Goal: Find specific page/section: Find specific page/section

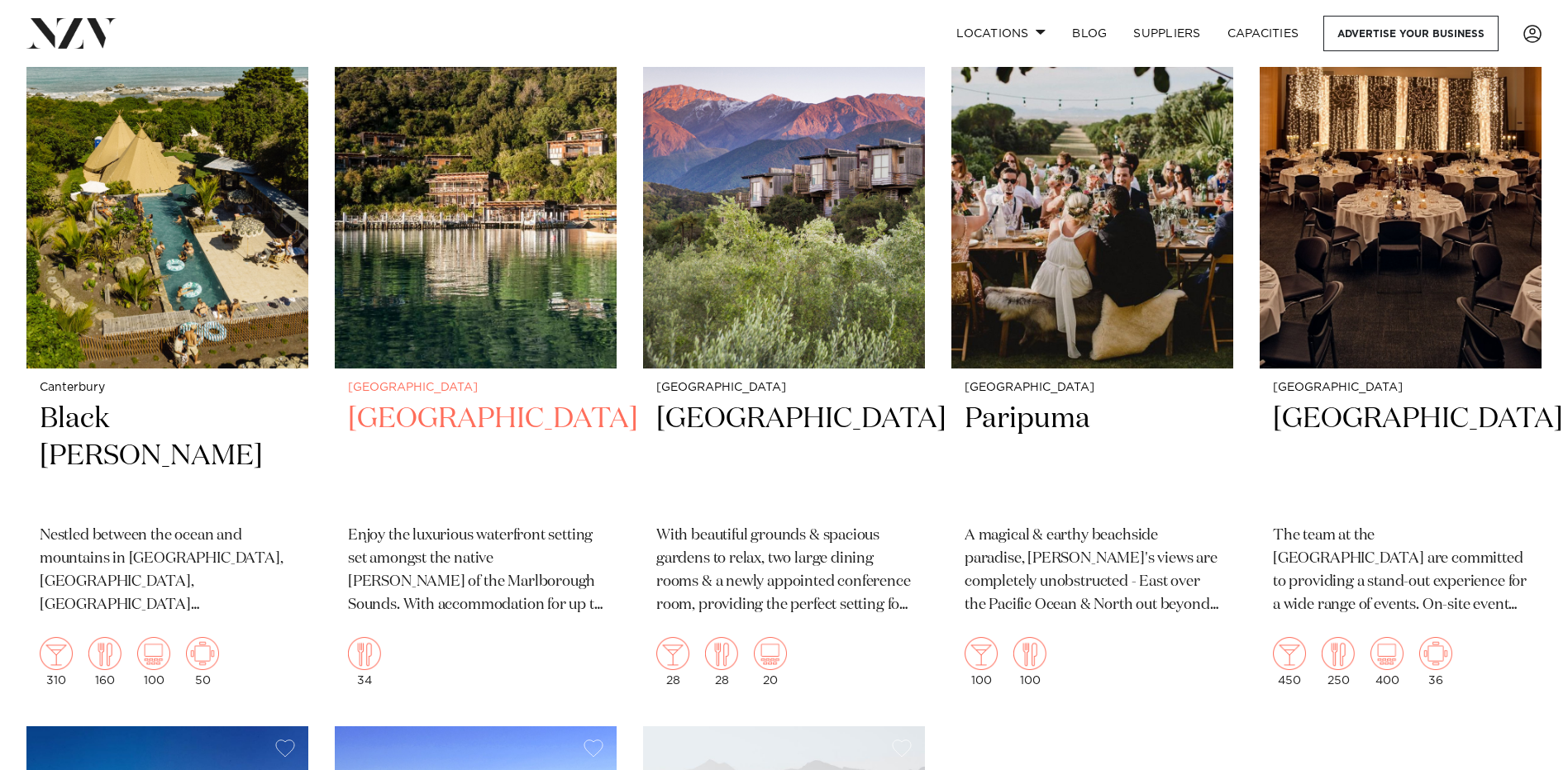
scroll to position [744, 0]
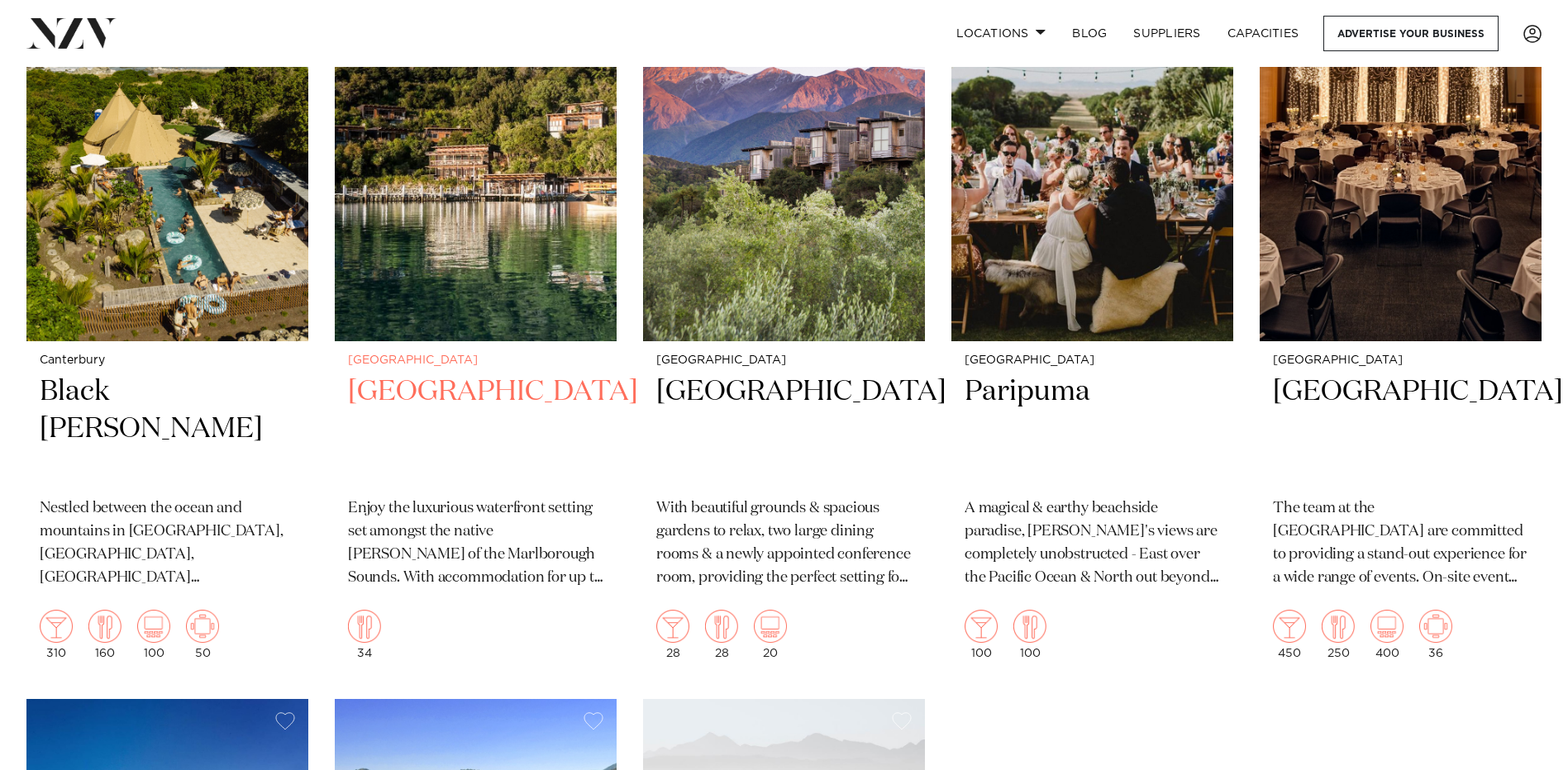
click at [437, 374] on h2 "[GEOGRAPHIC_DATA]" at bounding box center [476, 430] width 256 height 112
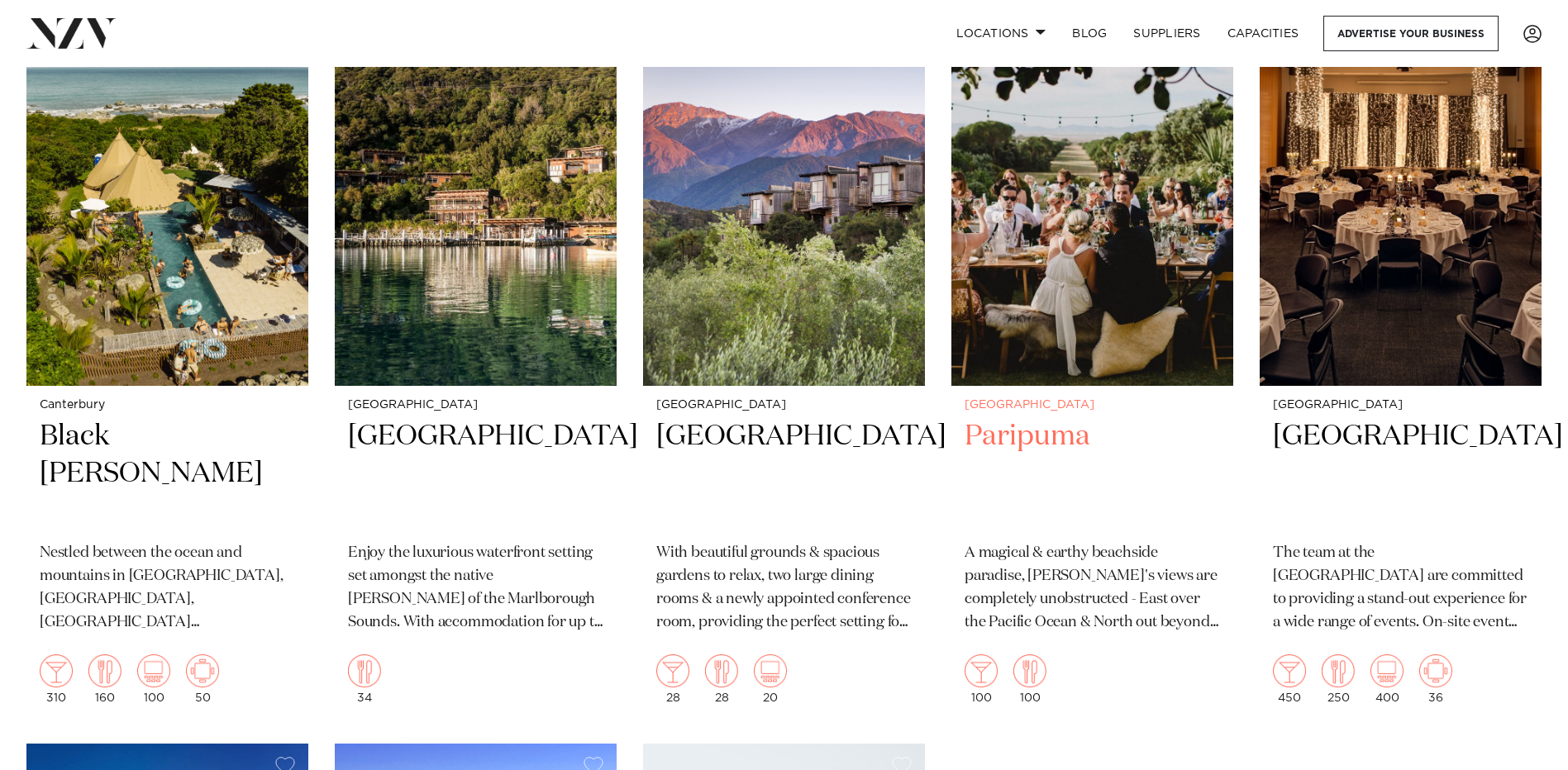
scroll to position [661, 0]
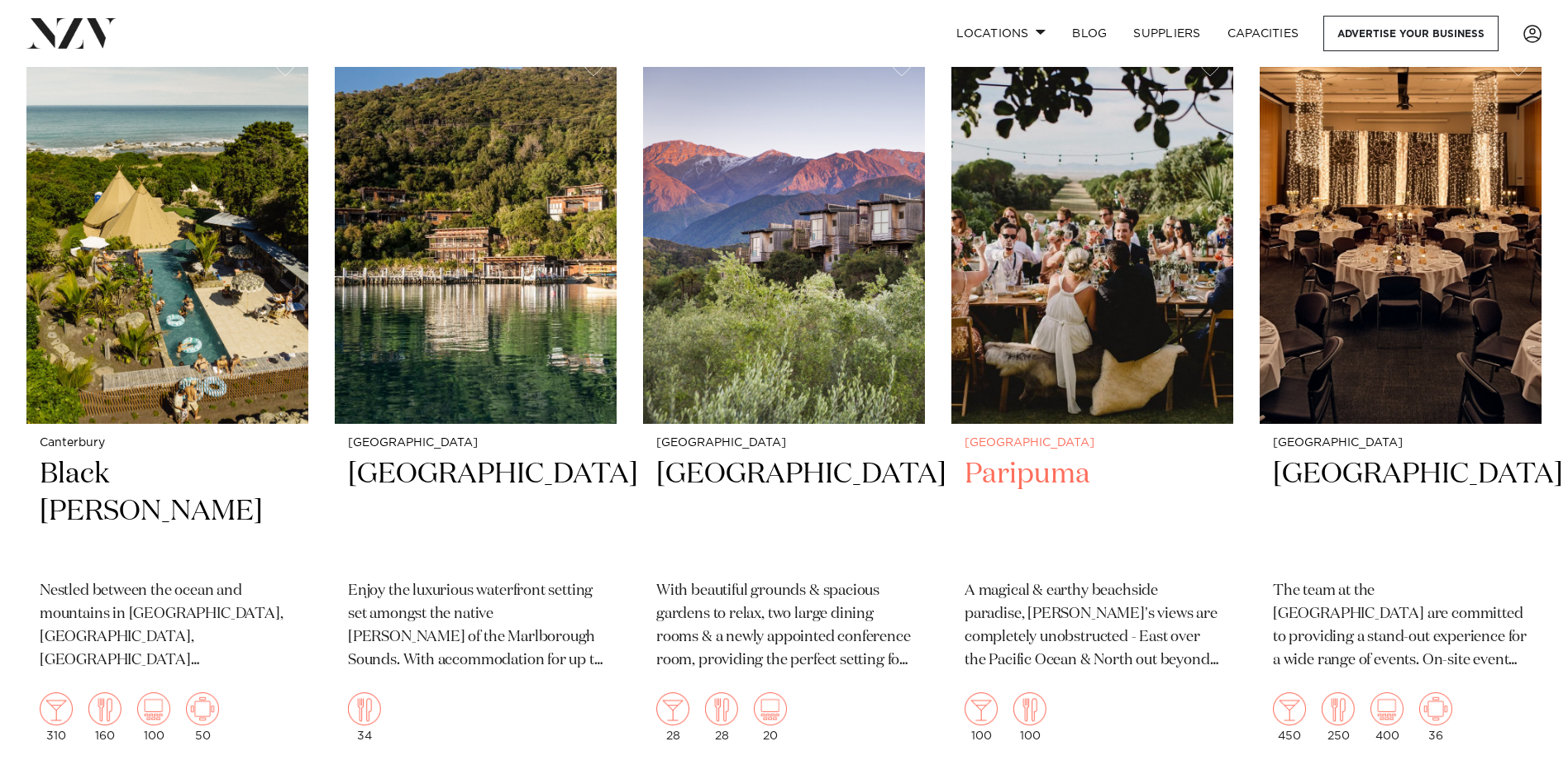
click at [1029, 456] on h2 "Paripuma" at bounding box center [1092, 512] width 256 height 112
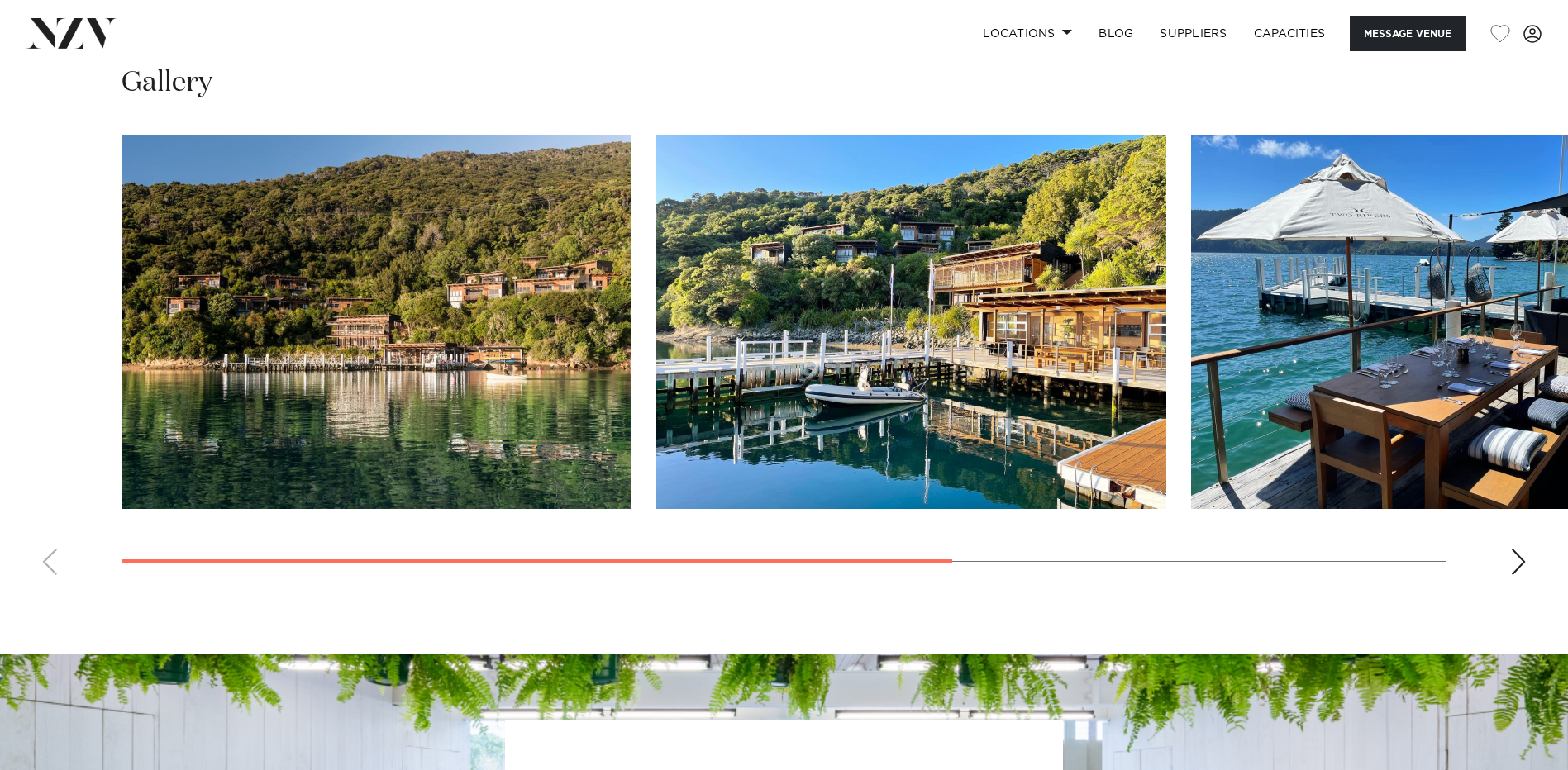
scroll to position [1322, 0]
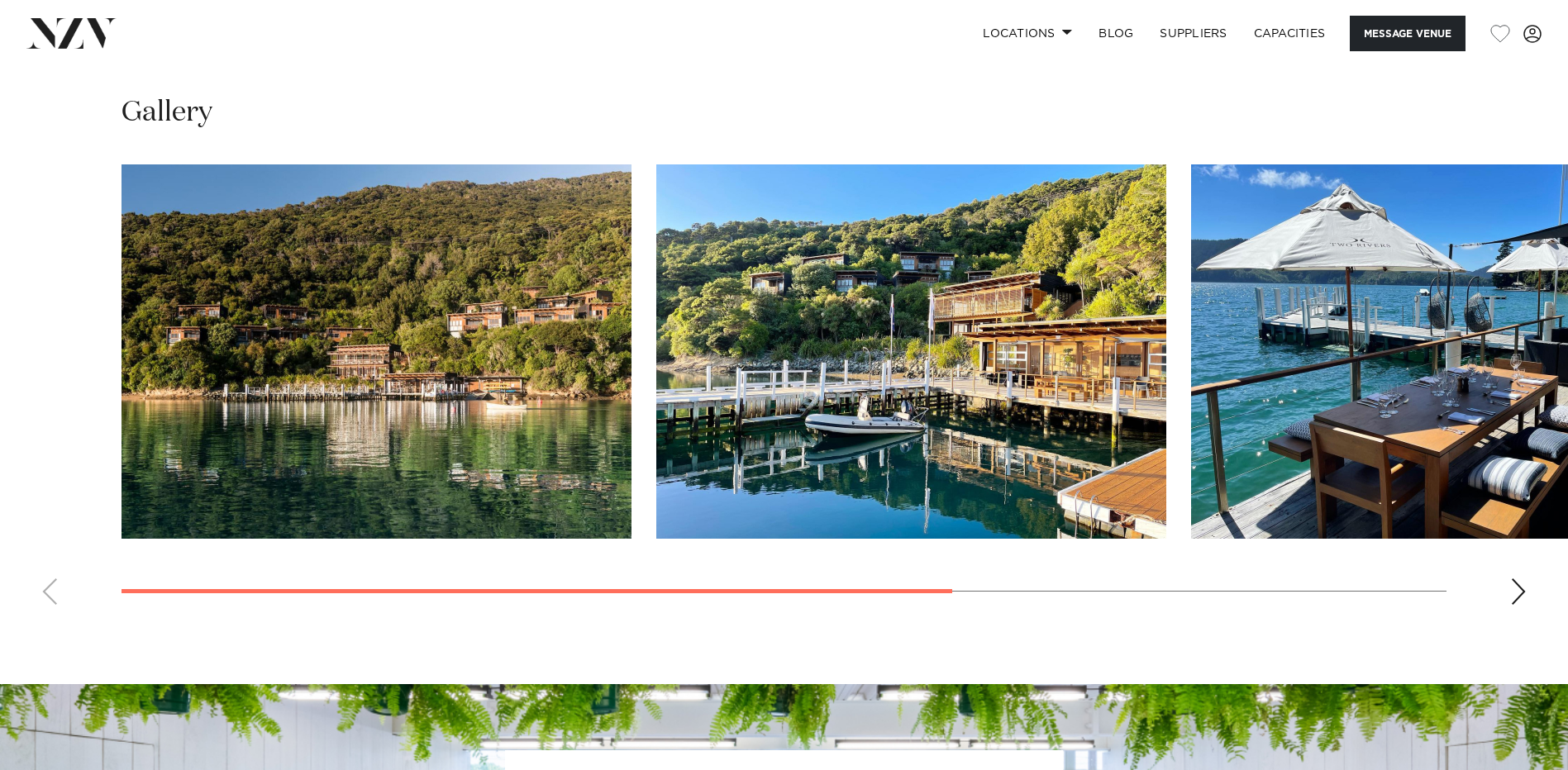
click at [1518, 589] on div "Next slide" at bounding box center [1519, 591] width 17 height 26
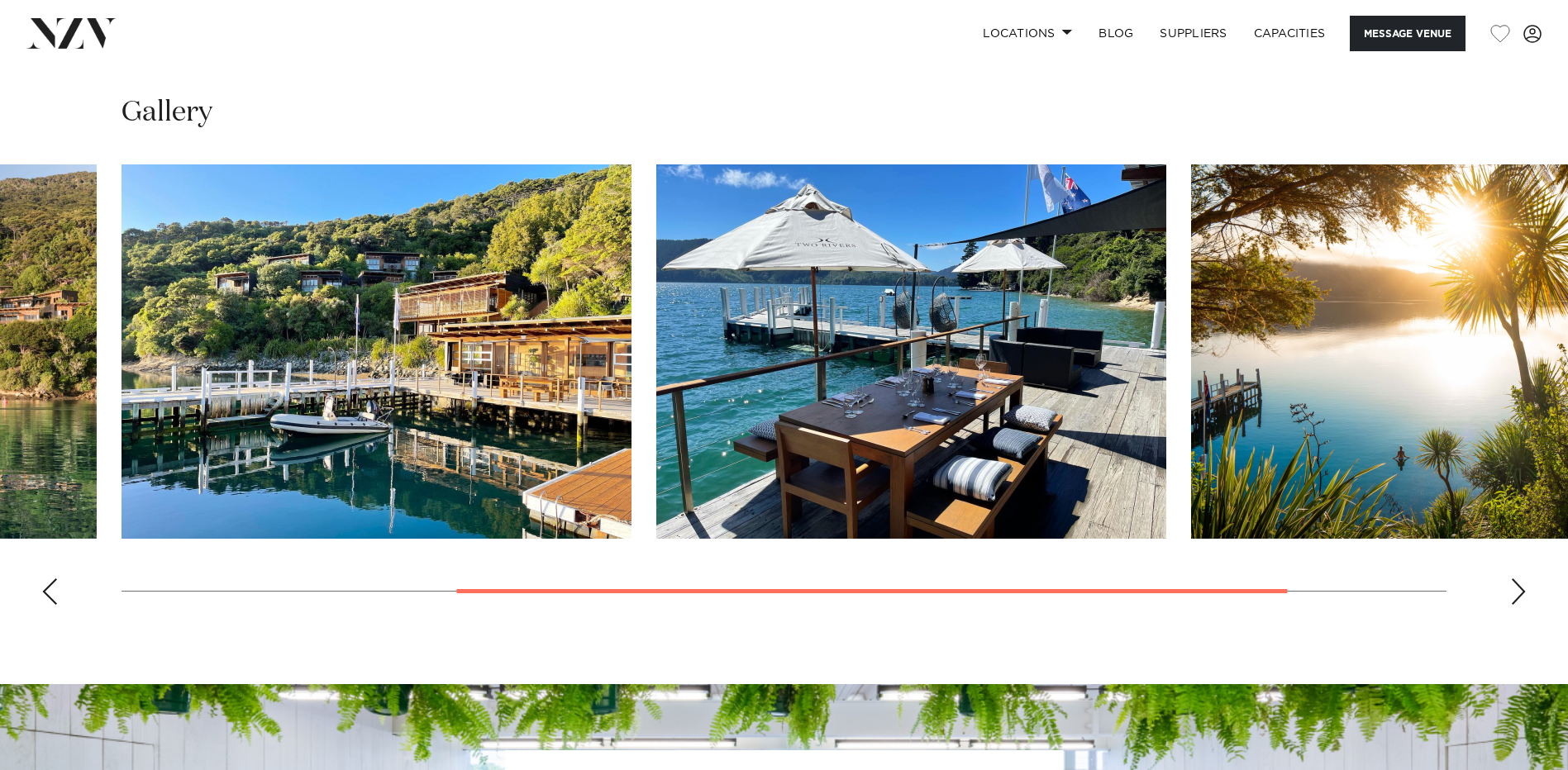
click at [1518, 589] on div "Next slide" at bounding box center [1519, 591] width 17 height 26
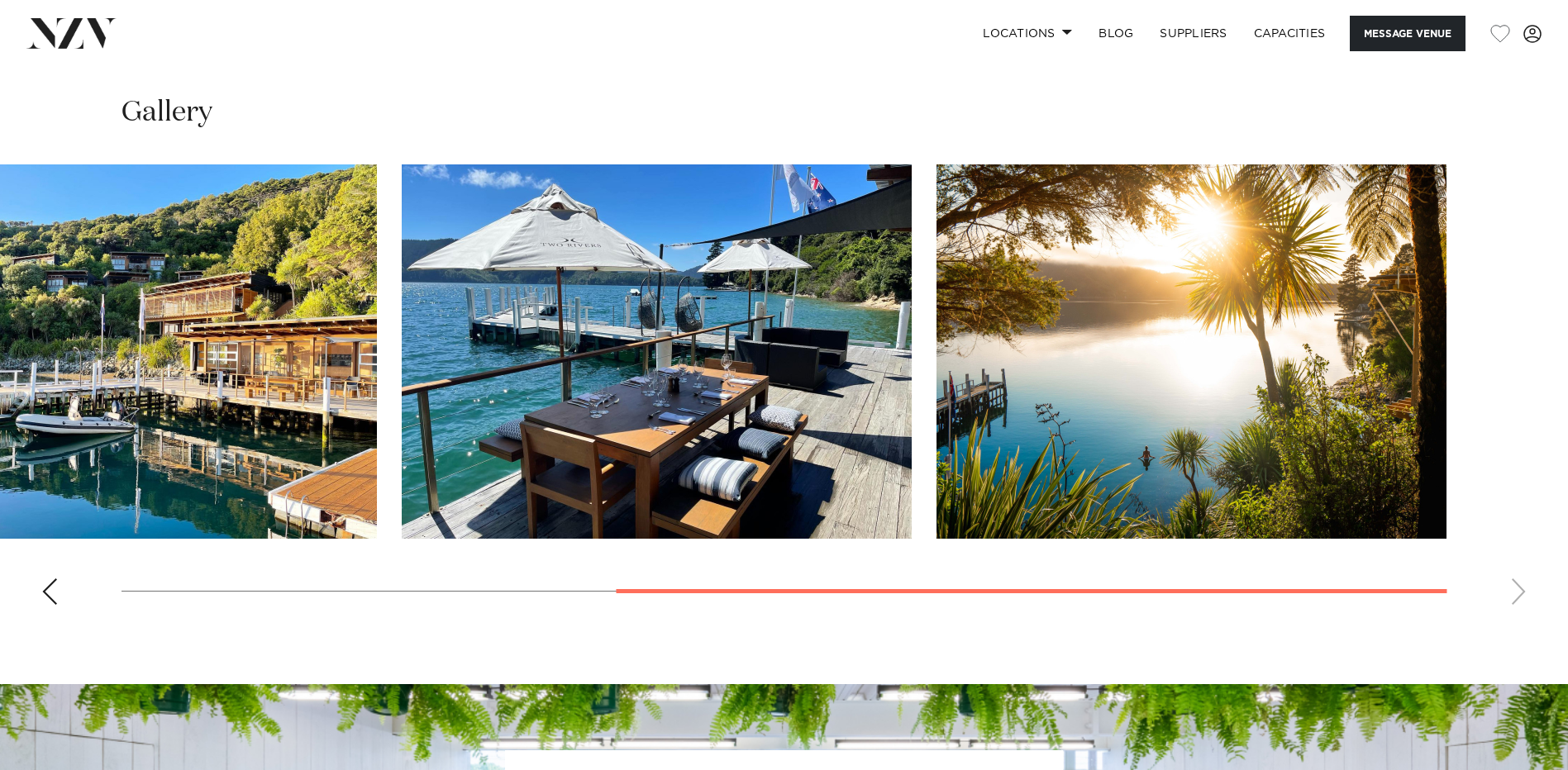
click at [1518, 589] on swiper-container at bounding box center [784, 391] width 1568 height 454
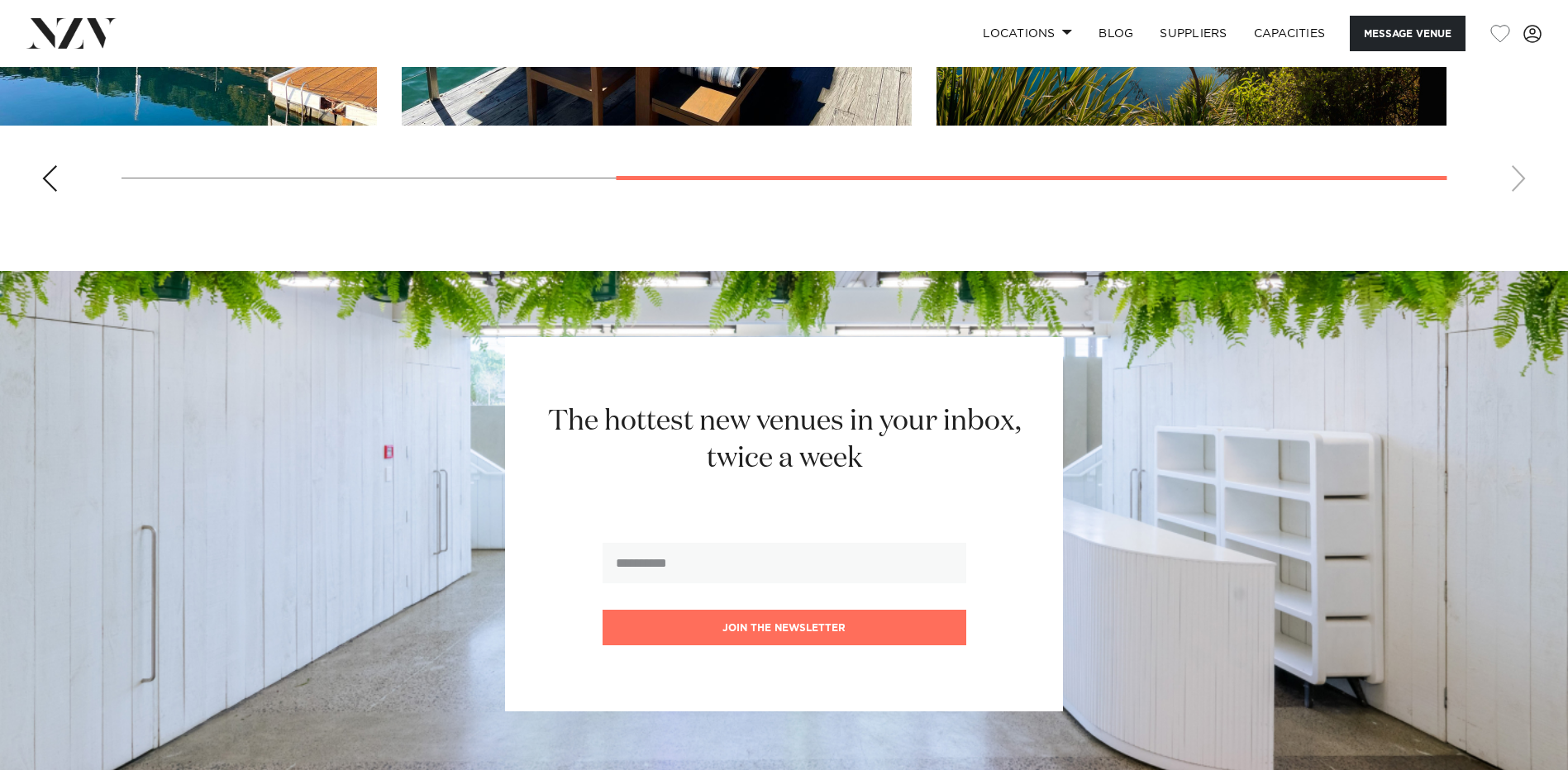
scroll to position [2066, 0]
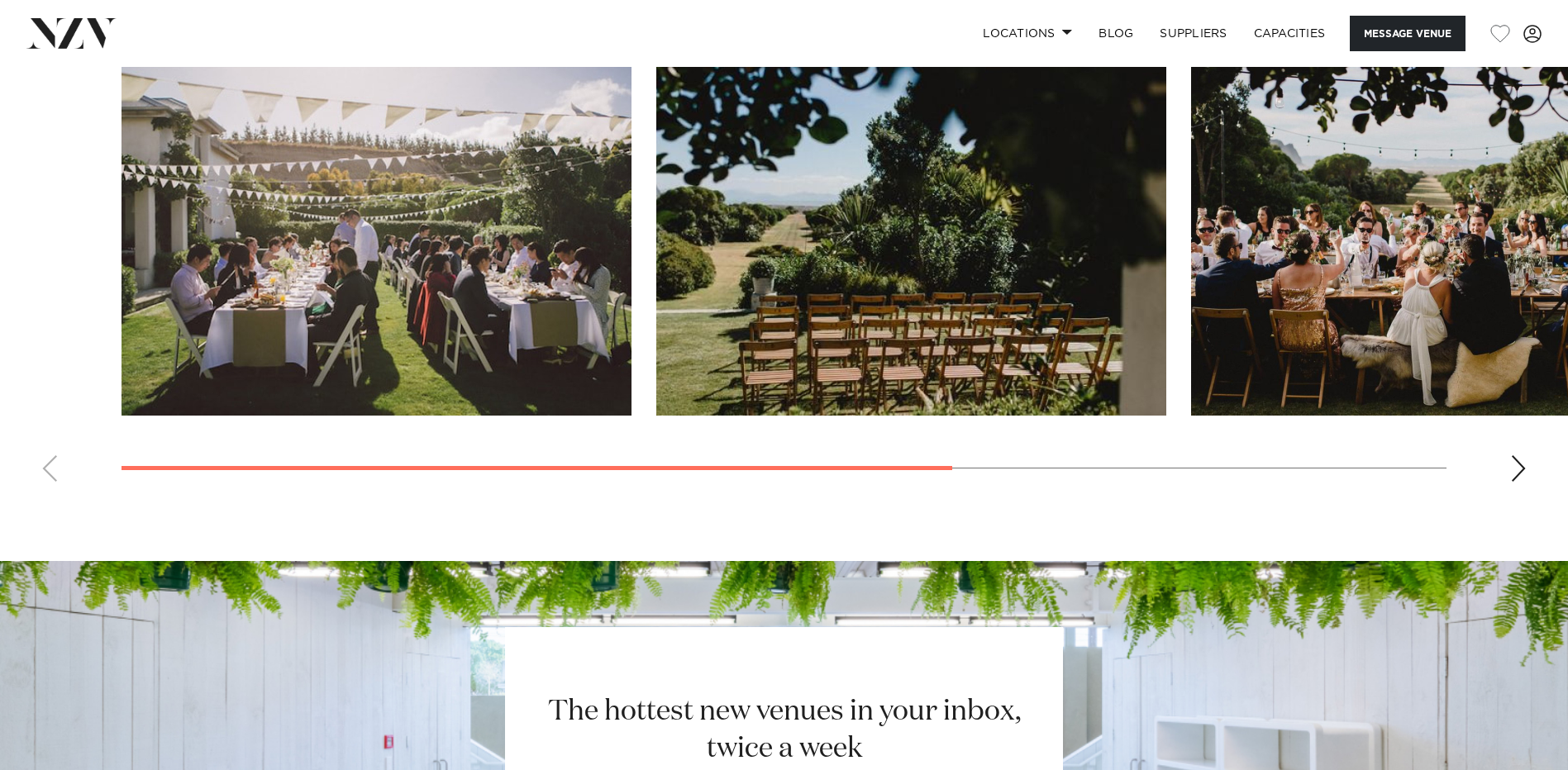
scroll to position [1405, 0]
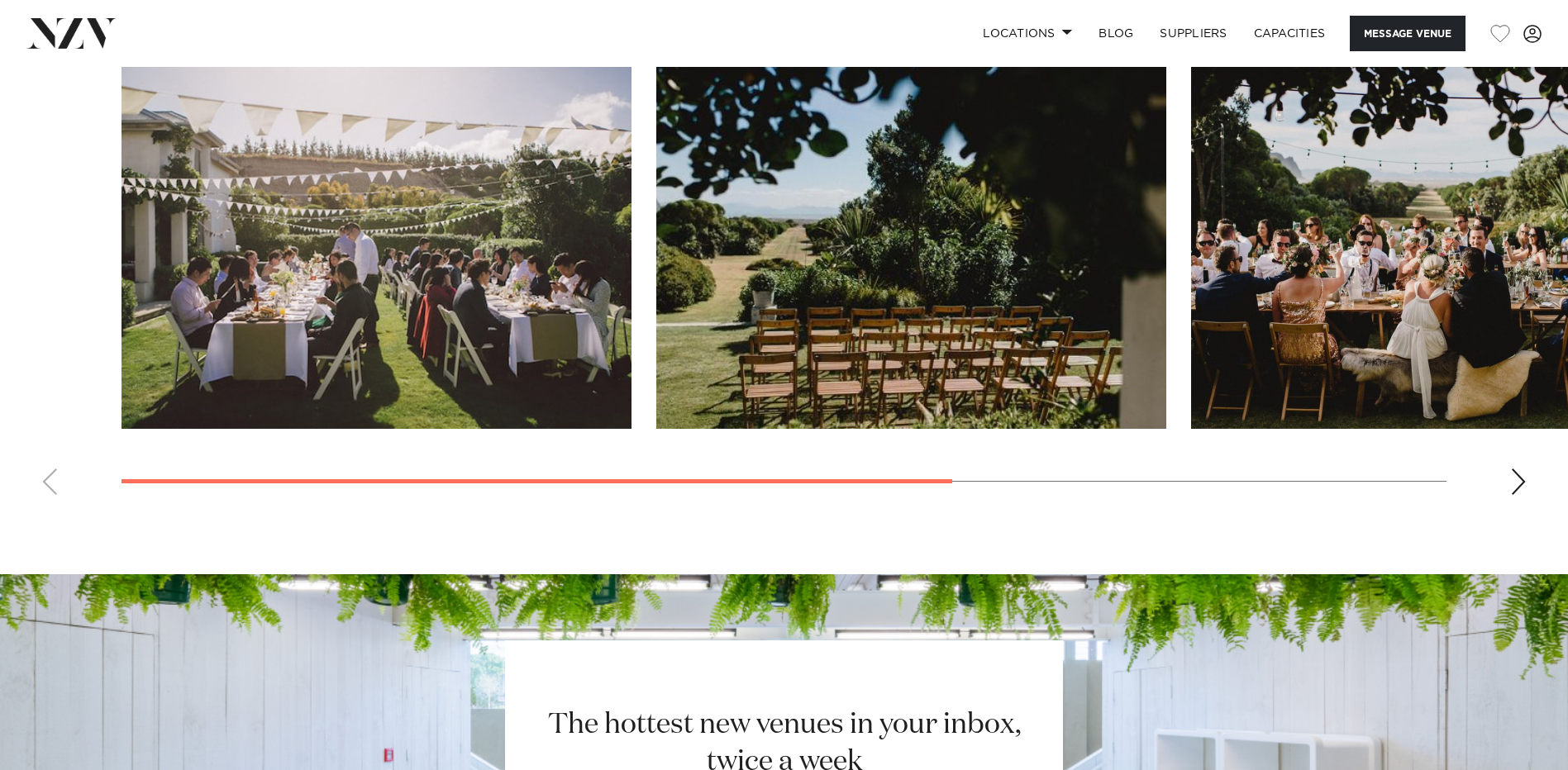
click at [1524, 481] on div "Next slide" at bounding box center [1519, 482] width 17 height 26
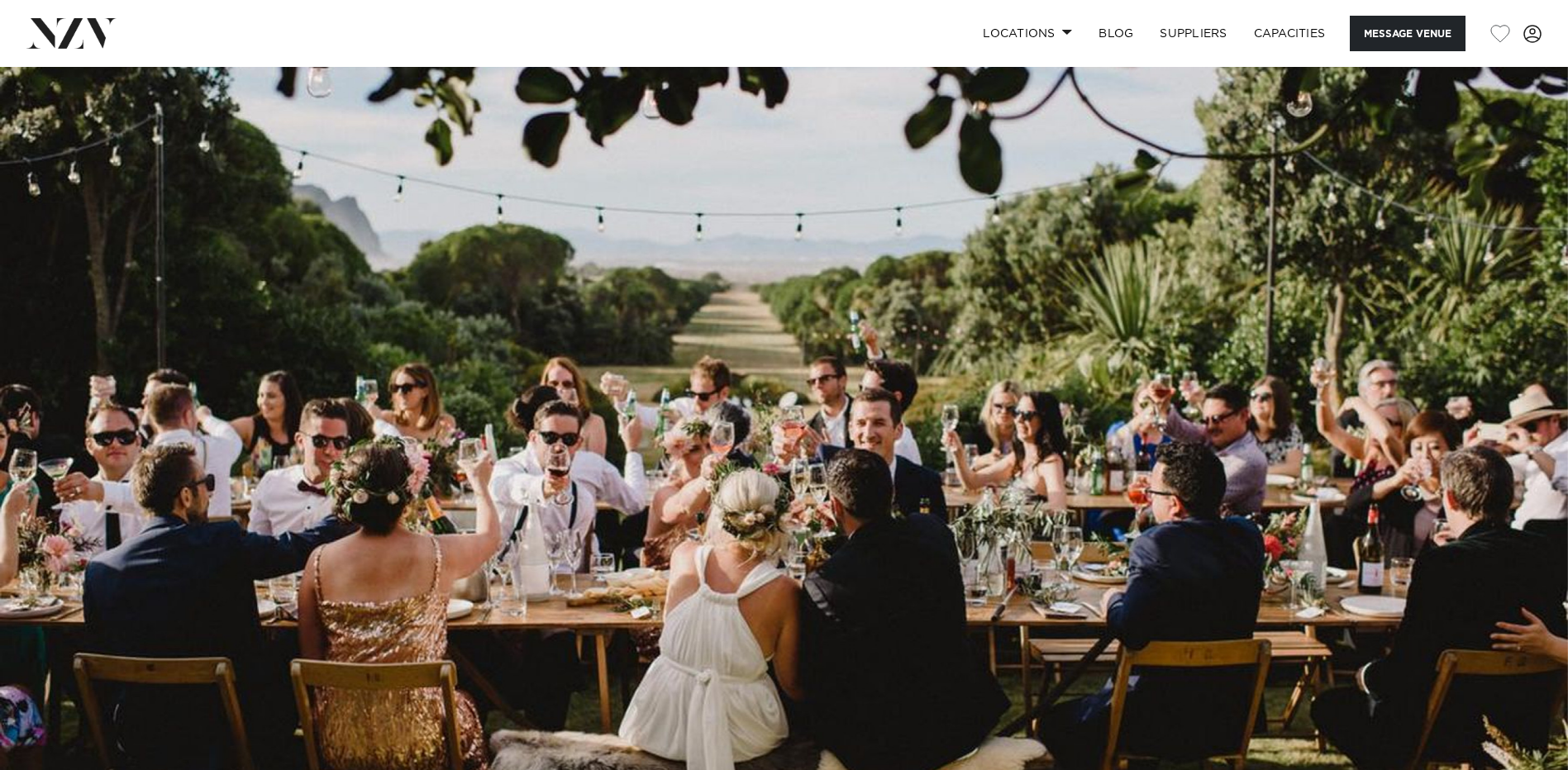
scroll to position [0, 0]
